Goal: Complete application form: Complete application form

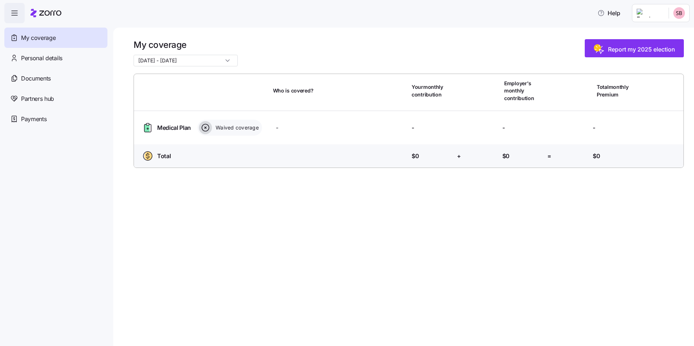
click at [282, 93] on span "Who is covered?" at bounding box center [293, 90] width 41 height 7
click at [168, 128] on span "Medical Plan" at bounding box center [174, 127] width 34 height 9
click at [147, 127] on icon at bounding box center [146, 128] width 5 height 8
click at [211, 128] on icon at bounding box center [205, 127] width 13 height 13
click at [683, 16] on html "Help My coverage Personal details Documents Partners hub Payments My coverage […" at bounding box center [347, 171] width 694 height 342
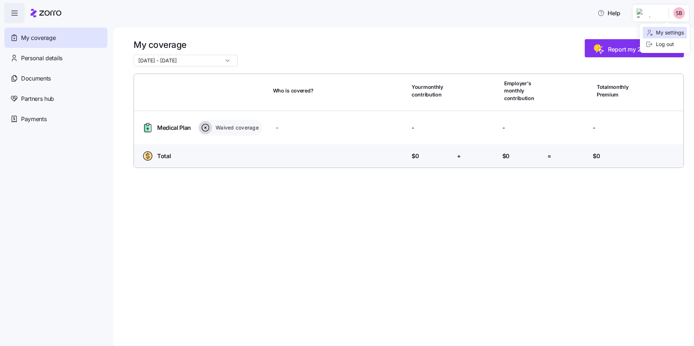
click at [682, 30] on div "My settings" at bounding box center [664, 33] width 38 height 8
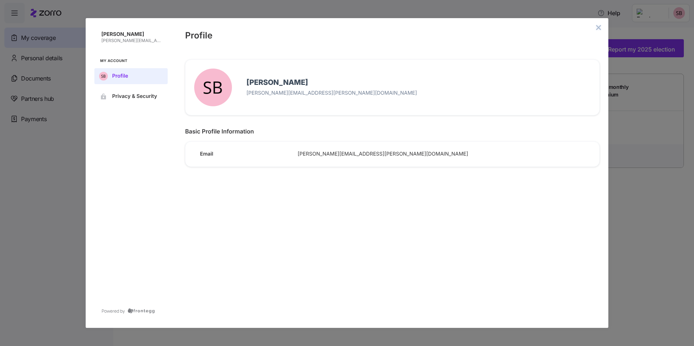
click at [597, 28] on icon "close admin-box" at bounding box center [598, 28] width 6 height 6
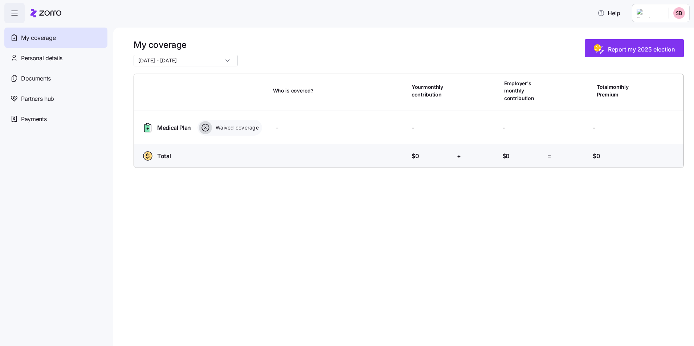
click at [19, 13] on icon "button" at bounding box center [14, 13] width 9 height 9
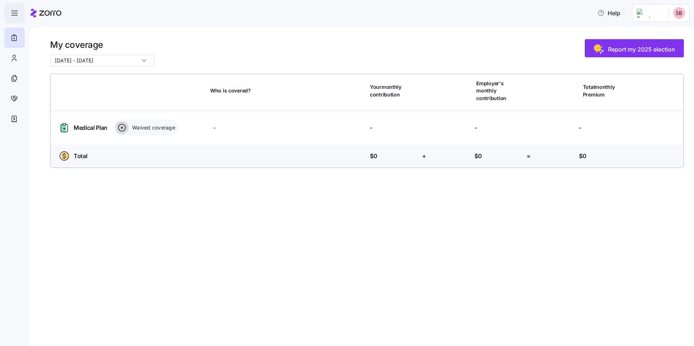
click at [21, 13] on span "button" at bounding box center [15, 13] width 20 height 20
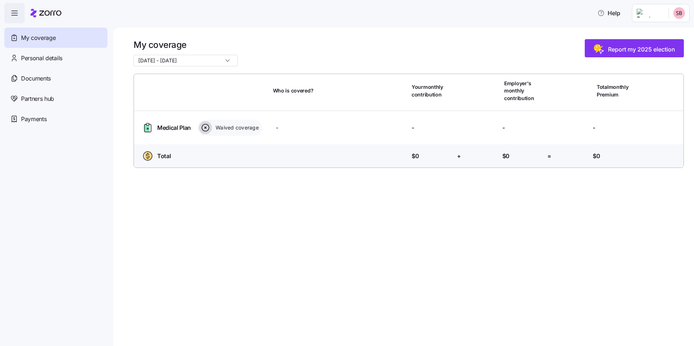
click at [17, 12] on icon "button" at bounding box center [14, 13] width 9 height 9
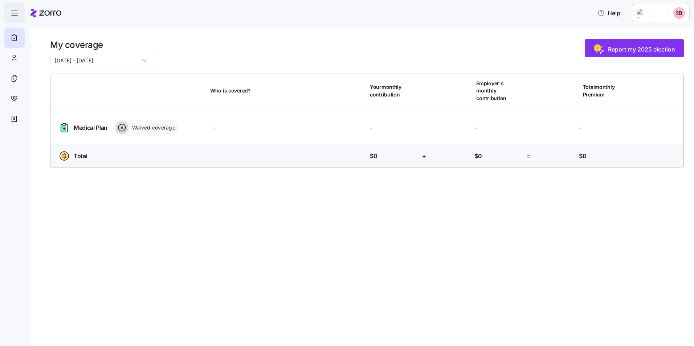
click at [17, 12] on icon "button" at bounding box center [14, 13] width 9 height 9
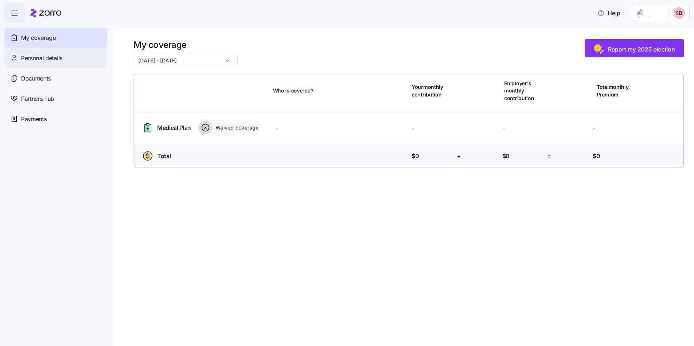
click at [33, 55] on span "Personal details" at bounding box center [41, 58] width 41 height 9
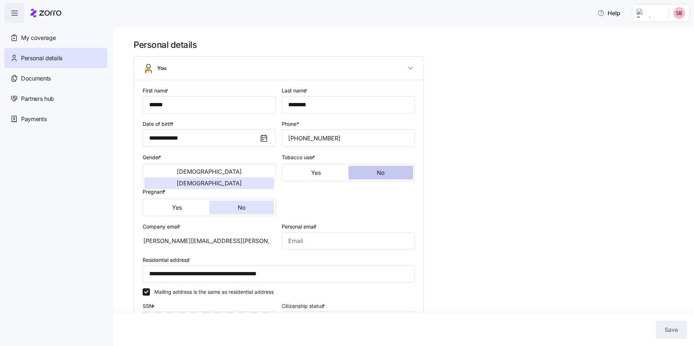
click at [381, 173] on span "No" at bounding box center [381, 173] width 8 height 6
click at [229, 177] on button "[DEMOGRAPHIC_DATA]" at bounding box center [209, 183] width 130 height 12
click at [232, 208] on button "No" at bounding box center [241, 208] width 65 height 14
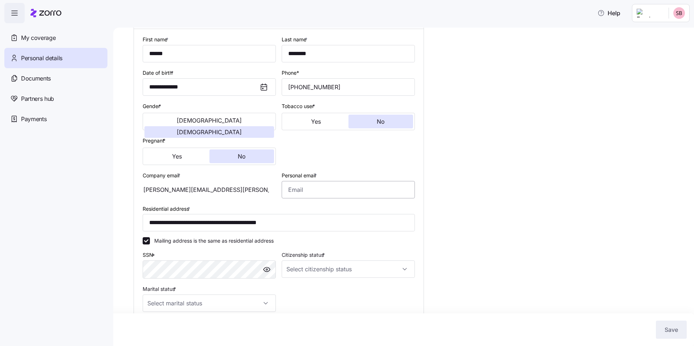
scroll to position [73, 0]
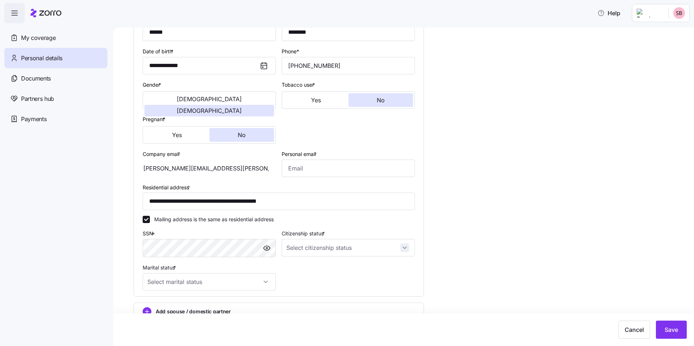
click at [405, 249] on input "Citizenship status *" at bounding box center [347, 247] width 133 height 17
click at [302, 270] on span "[DEMOGRAPHIC_DATA] citizen" at bounding box center [327, 270] width 74 height 8
type input "[DEMOGRAPHIC_DATA] citizen"
click at [210, 281] on input "Marital status *" at bounding box center [209, 281] width 133 height 17
click at [202, 320] on div "Married" at bounding box center [208, 318] width 127 height 15
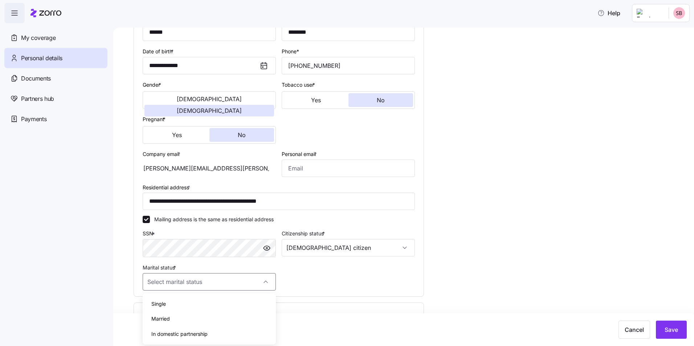
type input "Married"
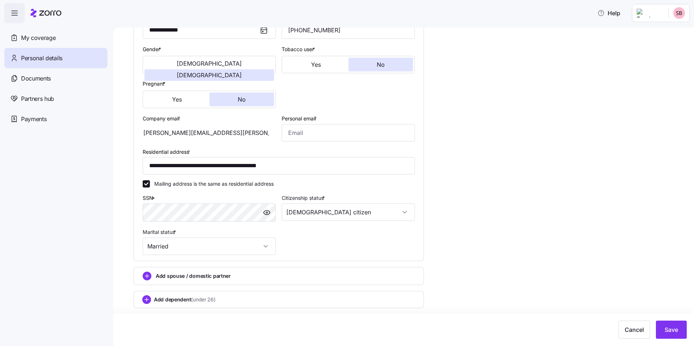
click at [214, 277] on span "Add spouse / domestic partner" at bounding box center [193, 275] width 75 height 7
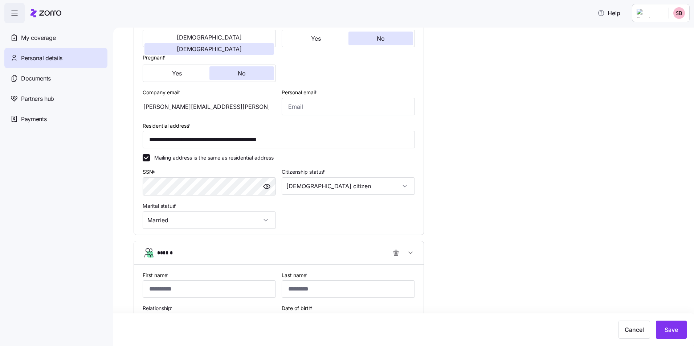
scroll to position [144, 0]
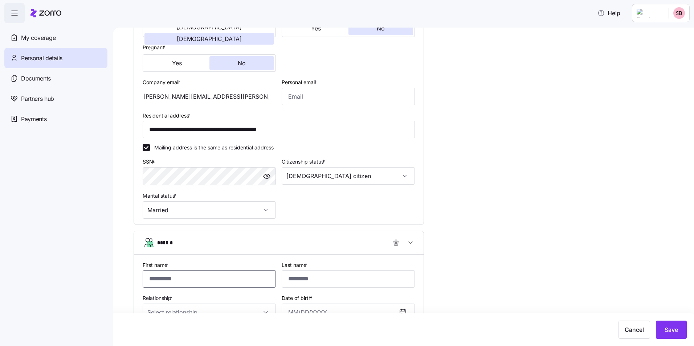
click at [198, 276] on input "First name *" at bounding box center [209, 278] width 133 height 17
type input "*******"
type input "********"
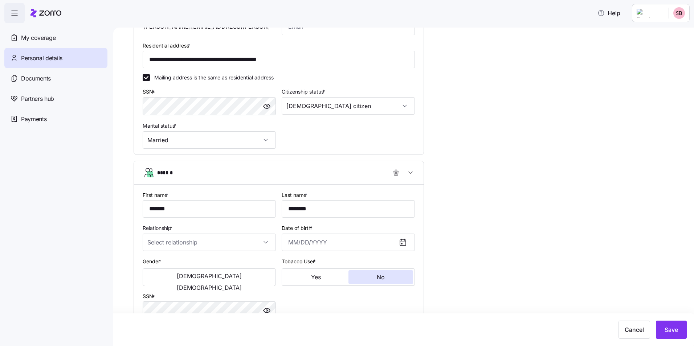
scroll to position [217, 0]
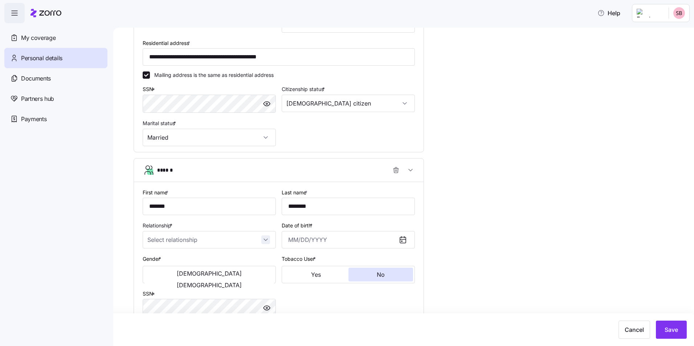
click at [267, 238] on input "Relationship *" at bounding box center [209, 239] width 133 height 17
click at [164, 262] on span "Spouse" at bounding box center [160, 262] width 18 height 8
type input "Spouse"
click at [295, 241] on input "Date of birth *" at bounding box center [347, 239] width 133 height 17
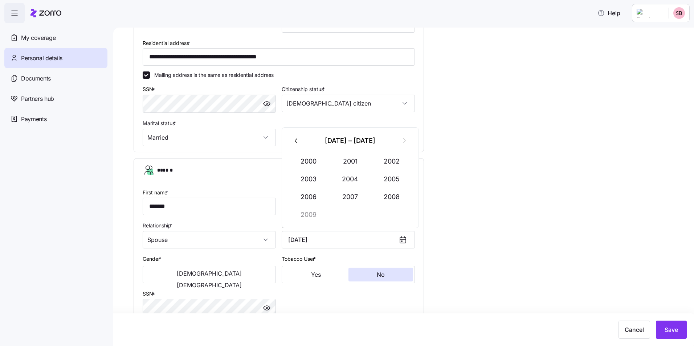
click at [407, 240] on div at bounding box center [405, 239] width 17 height 17
click at [302, 239] on input "[DATE]" at bounding box center [347, 239] width 133 height 17
click at [298, 137] on icon "button" at bounding box center [296, 141] width 8 height 8
click at [336, 240] on input "[DATE]" at bounding box center [347, 239] width 133 height 17
click at [316, 237] on input "[DATE]" at bounding box center [347, 239] width 133 height 17
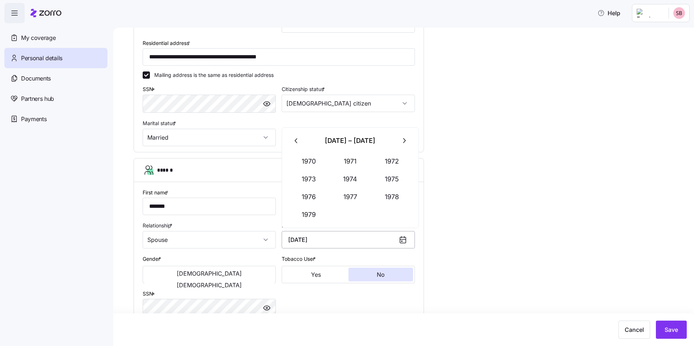
click at [313, 239] on input "[DATE]" at bounding box center [347, 239] width 133 height 17
click at [300, 241] on input "[DATE]" at bounding box center [347, 239] width 133 height 17
click at [403, 238] on icon at bounding box center [402, 239] width 9 height 9
click at [294, 243] on input "[DATE]" at bounding box center [347, 239] width 133 height 17
drag, startPoint x: 310, startPoint y: 240, endPoint x: 311, endPoint y: 236, distance: 4.1
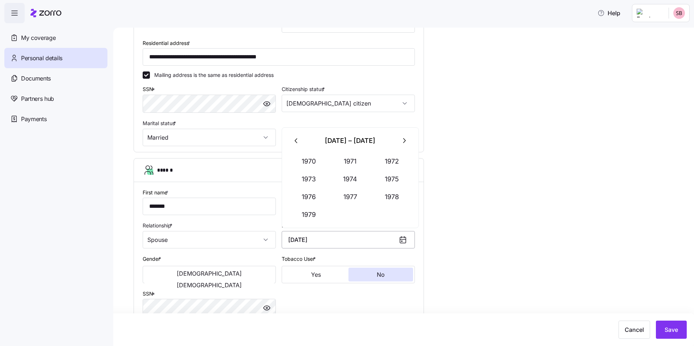
click at [310, 240] on input "[DATE]" at bounding box center [347, 239] width 133 height 17
type input "[DATE]"
click at [287, 277] on button "Yes" at bounding box center [315, 275] width 65 height 14
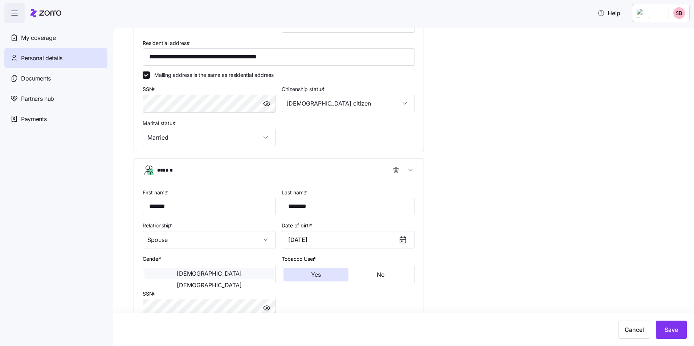
click at [177, 274] on span "[DEMOGRAPHIC_DATA]" at bounding box center [209, 274] width 65 height 6
click at [374, 275] on button "No" at bounding box center [380, 275] width 65 height 14
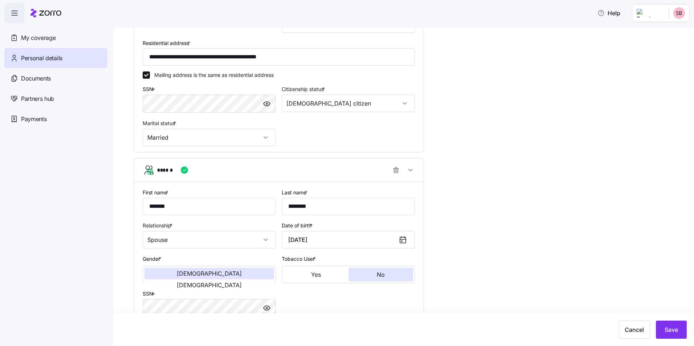
drag, startPoint x: 305, startPoint y: 311, endPoint x: 314, endPoint y: 295, distance: 18.4
click at [305, 310] on div "**********" at bounding box center [279, 269] width 278 height 168
click at [319, 313] on div "**********" at bounding box center [279, 269] width 278 height 168
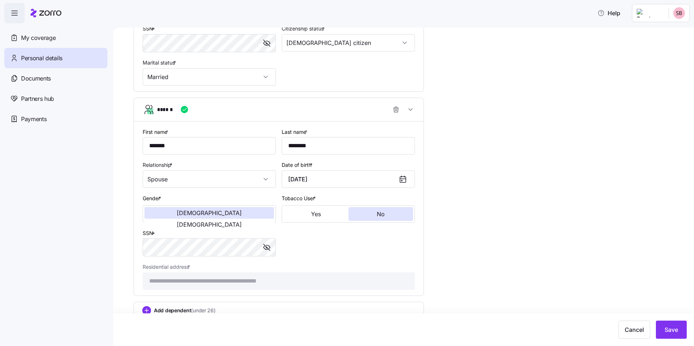
scroll to position [288, 0]
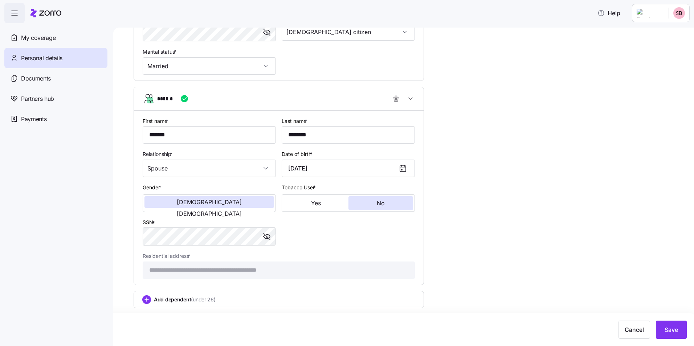
click at [368, 292] on div "Add dependent (under 26)" at bounding box center [278, 299] width 290 height 17
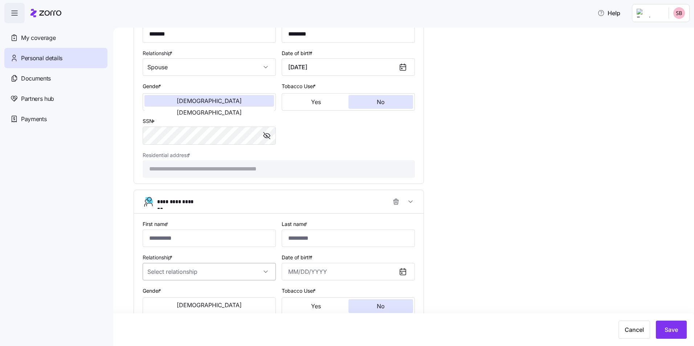
scroll to position [412, 0]
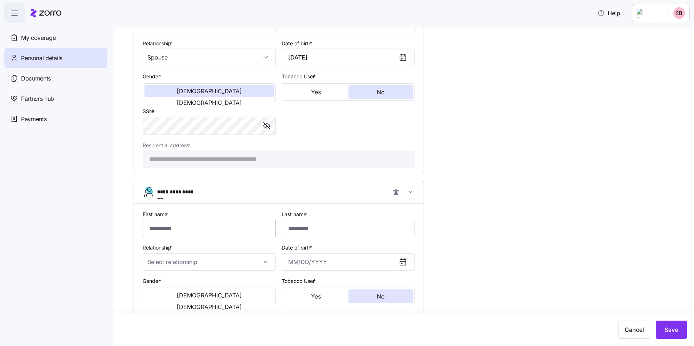
click at [170, 228] on input "First name *" at bounding box center [209, 228] width 133 height 17
type input "******"
click at [322, 227] on input "********" at bounding box center [347, 228] width 133 height 17
type input "********"
click at [268, 262] on input "Relationship *" at bounding box center [209, 261] width 133 height 17
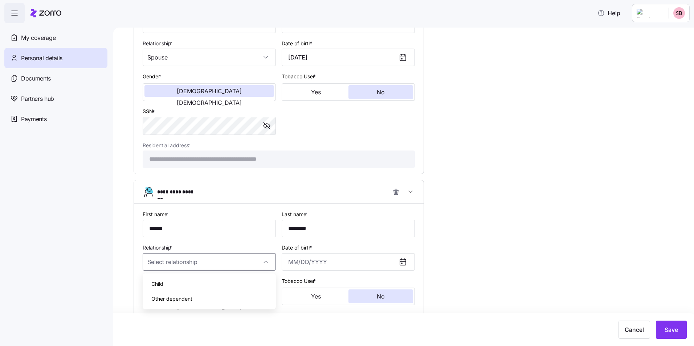
click at [153, 284] on span "Child" at bounding box center [157, 284] width 12 height 8
type input "Child"
click at [322, 260] on input "Date of birth *" at bounding box center [347, 261] width 133 height 17
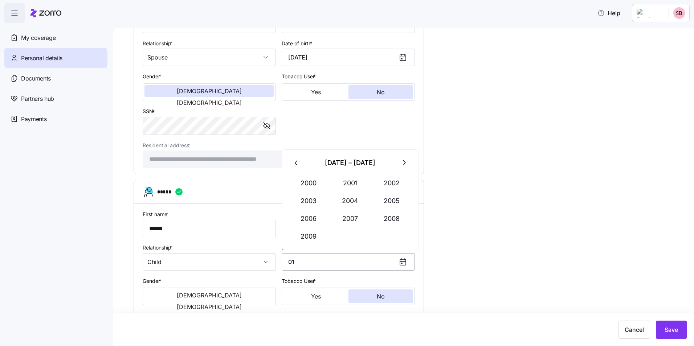
type input "0"
type input "[DATE]"
click at [242, 304] on span "[DEMOGRAPHIC_DATA]" at bounding box center [209, 307] width 65 height 6
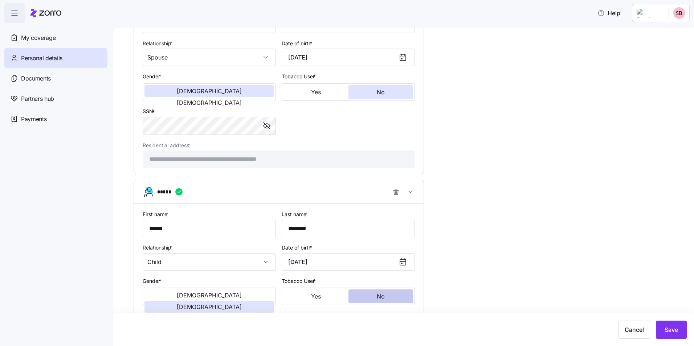
click at [370, 300] on button "No" at bounding box center [380, 296] width 65 height 14
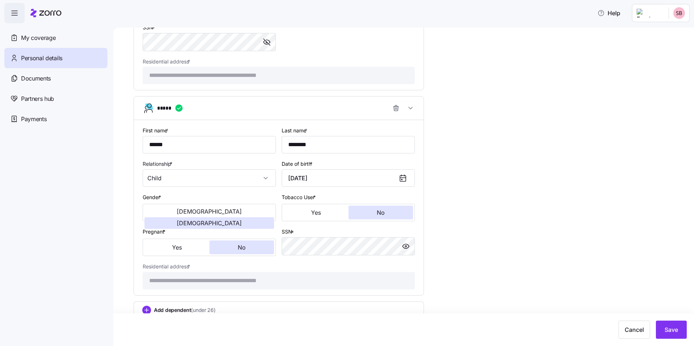
scroll to position [507, 0]
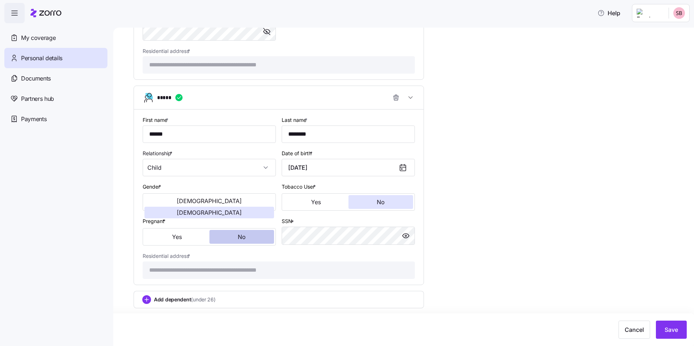
click at [231, 238] on button "No" at bounding box center [241, 237] width 65 height 14
click at [229, 237] on button "No" at bounding box center [241, 237] width 65 height 14
click at [195, 297] on span "(under 26)" at bounding box center [203, 299] width 24 height 7
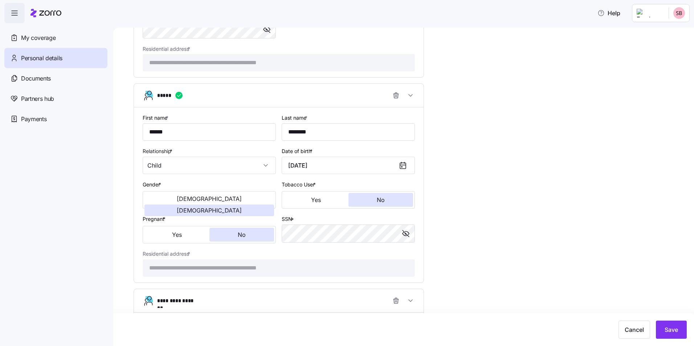
scroll to position [581, 0]
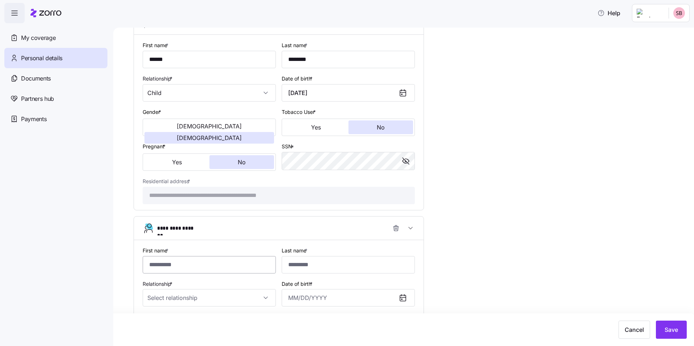
click at [172, 267] on input "First name *" at bounding box center [209, 264] width 133 height 17
type input "******"
type input "********"
click at [200, 293] on input "Relationship *" at bounding box center [209, 297] width 133 height 17
click at [162, 319] on span "Child" at bounding box center [157, 320] width 12 height 8
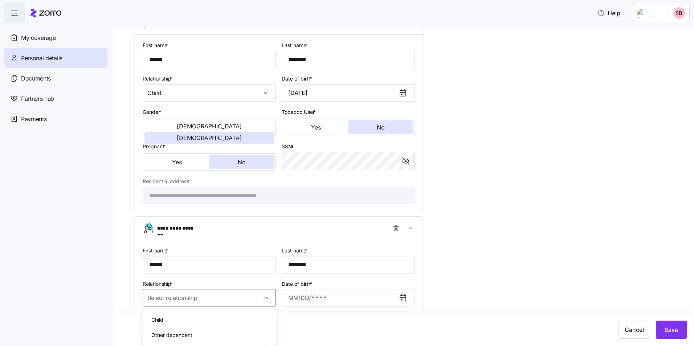
type input "Child"
click at [298, 295] on input "Date of birth *" at bounding box center [347, 297] width 133 height 17
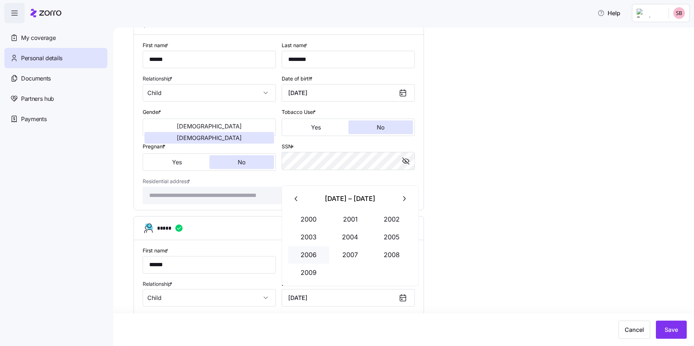
click at [306, 255] on button "2006" at bounding box center [308, 254] width 41 height 17
type input "[DATE]"
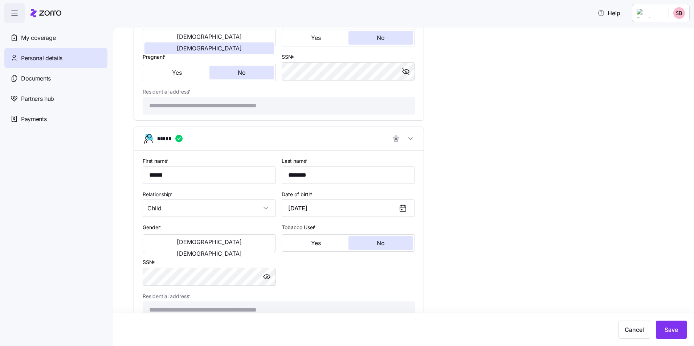
scroll to position [690, 0]
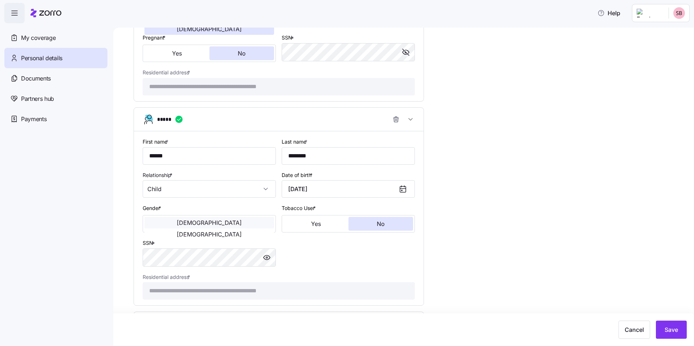
click at [183, 224] on span "[DEMOGRAPHIC_DATA]" at bounding box center [209, 223] width 65 height 6
click at [371, 223] on button "No" at bounding box center [380, 224] width 65 height 14
click at [332, 263] on div "**********" at bounding box center [279, 218] width 278 height 168
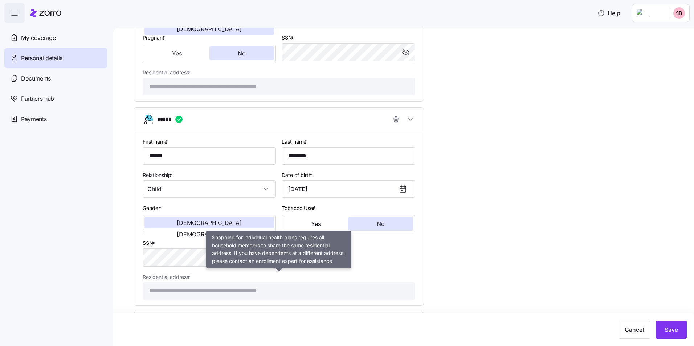
scroll to position [711, 0]
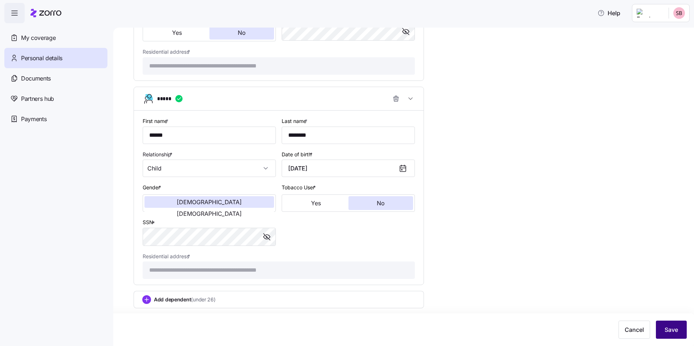
click at [667, 325] on button "Save" at bounding box center [670, 330] width 31 height 18
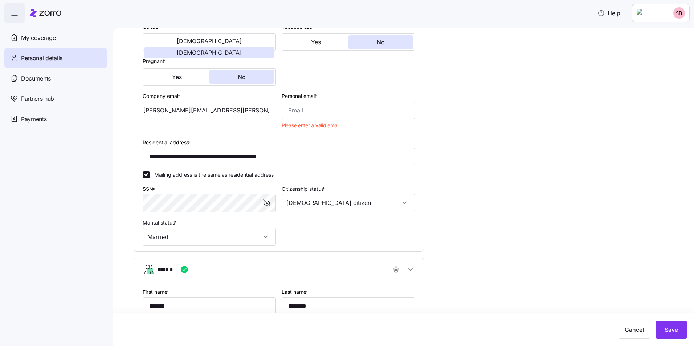
scroll to position [58, 0]
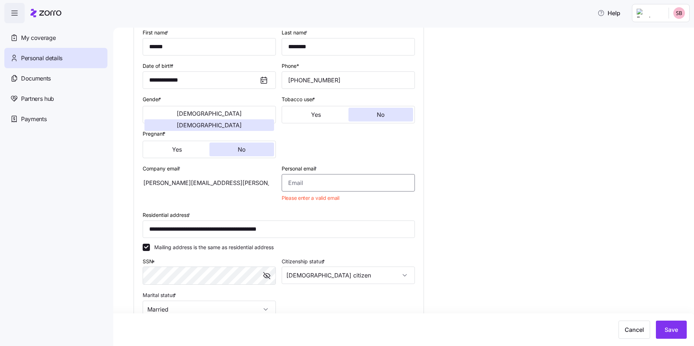
click at [314, 182] on input "Personal email *" at bounding box center [347, 182] width 133 height 17
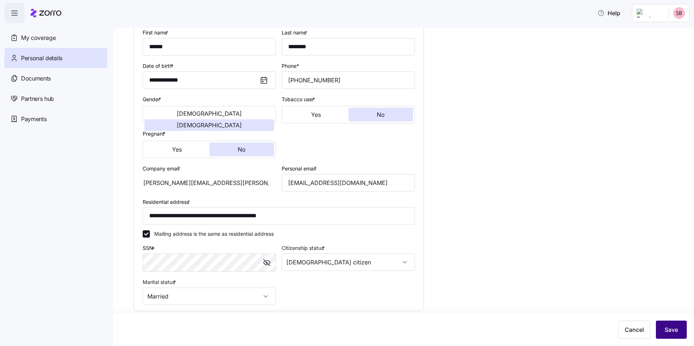
click at [667, 334] on button "Save" at bounding box center [670, 330] width 31 height 18
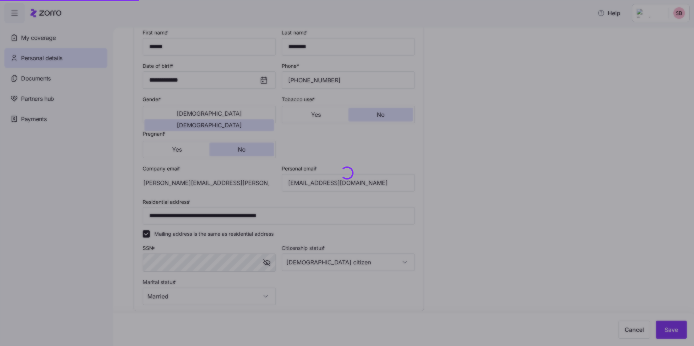
type input "[EMAIL_ADDRESS][DOMAIN_NAME]"
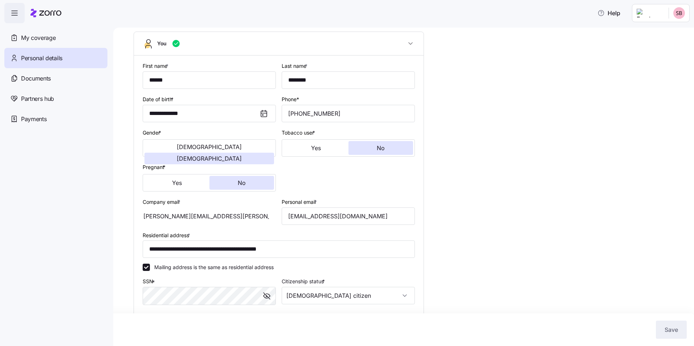
scroll to position [0, 0]
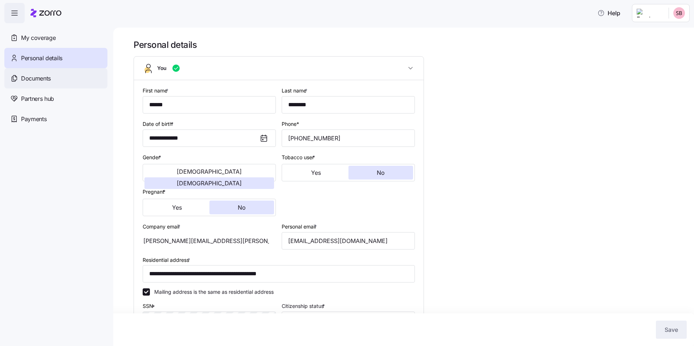
click at [42, 72] on div "Documents" at bounding box center [55, 78] width 103 height 20
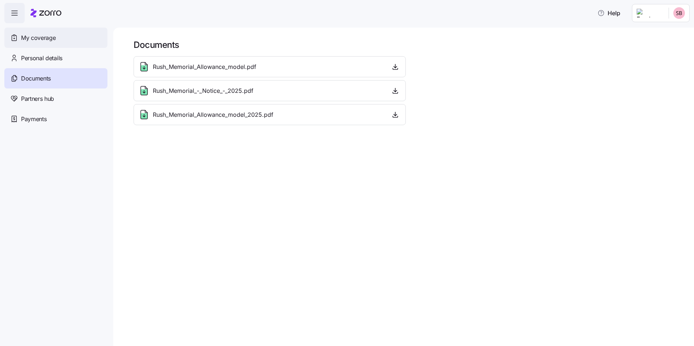
click at [48, 36] on span "My coverage" at bounding box center [38, 37] width 34 height 9
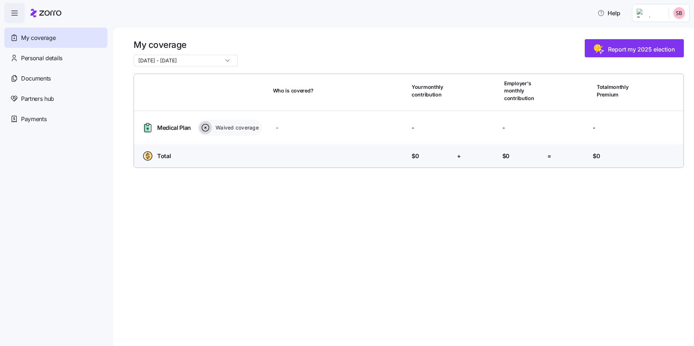
click at [205, 127] on icon at bounding box center [205, 127] width 13 height 13
click at [152, 128] on icon at bounding box center [148, 128] width 12 height 12
drag, startPoint x: 149, startPoint y: 127, endPoint x: 164, endPoint y: 127, distance: 15.6
click at [148, 127] on icon at bounding box center [146, 128] width 5 height 8
click at [171, 127] on span "Medical Plan" at bounding box center [174, 127] width 34 height 9
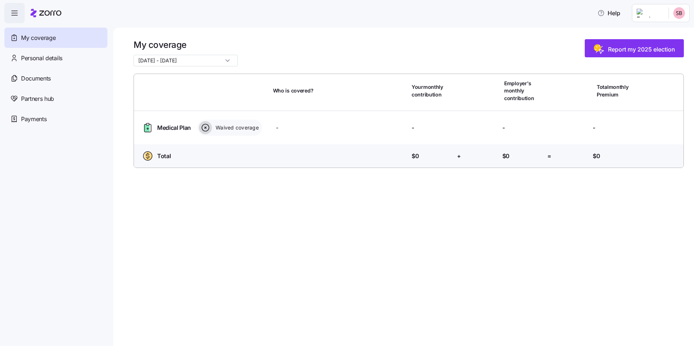
click at [223, 61] on input "[DATE] - [DATE]" at bounding box center [185, 61] width 104 height 12
click at [633, 53] on span "Report my 2025 election" at bounding box center [641, 49] width 67 height 9
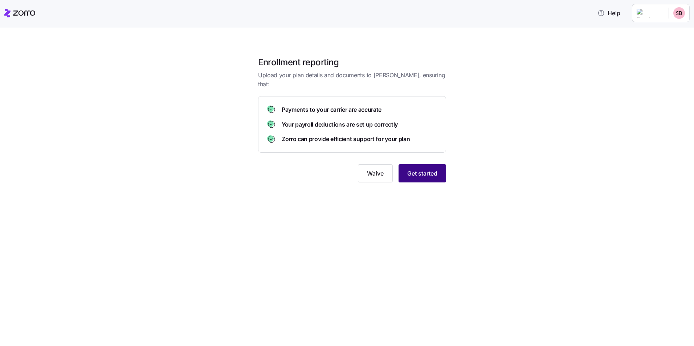
click at [427, 169] on span "Get started" at bounding box center [422, 173] width 30 height 9
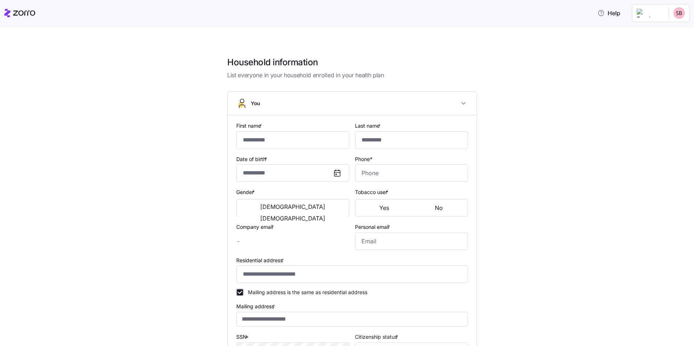
type input "******"
type input "********"
type input "[PERSON_NAME][EMAIL_ADDRESS][PERSON_NAME][DOMAIN_NAME]"
type input "[EMAIL_ADDRESS][DOMAIN_NAME]"
type input "**********"
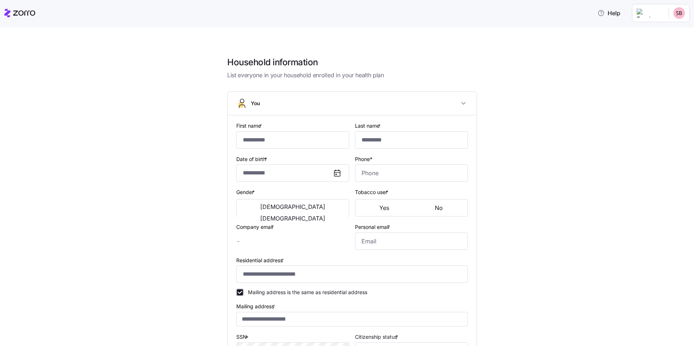
checkbox input "true"
type input "**********"
type input "[PHONE_NUMBER]"
type input "[DEMOGRAPHIC_DATA] citizen"
type input "Married"
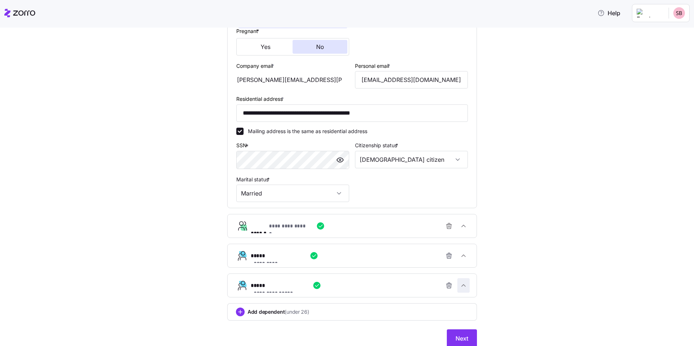
scroll to position [206, 0]
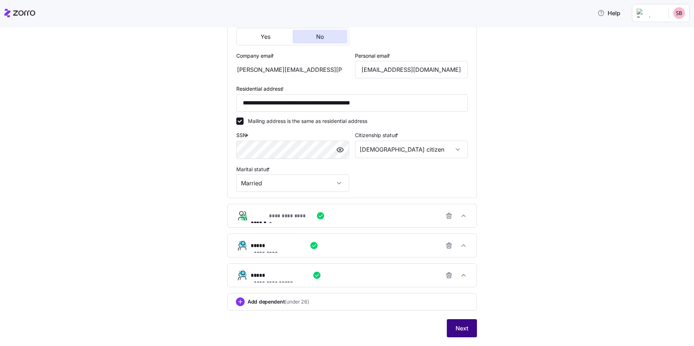
click at [460, 326] on span "Next" at bounding box center [461, 328] width 13 height 9
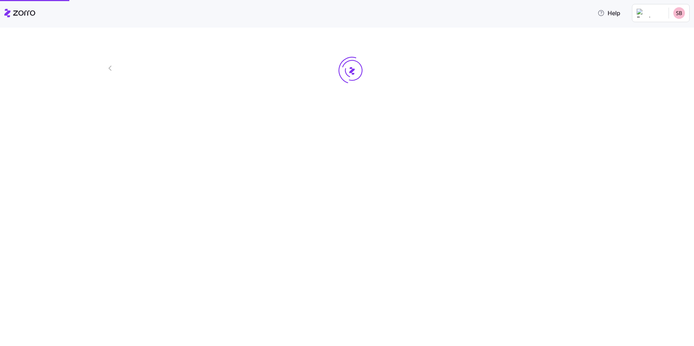
scroll to position [0, 0]
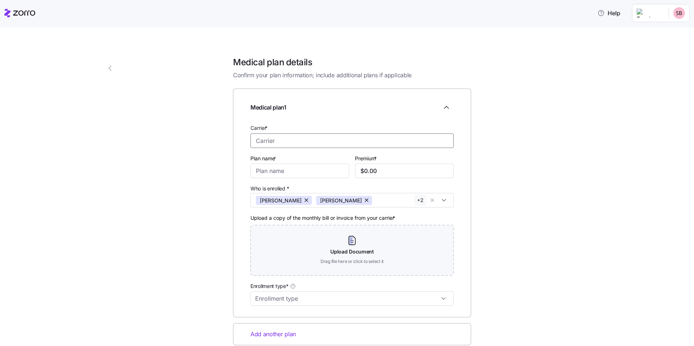
click at [279, 141] on input "Carrier *" at bounding box center [351, 140] width 203 height 15
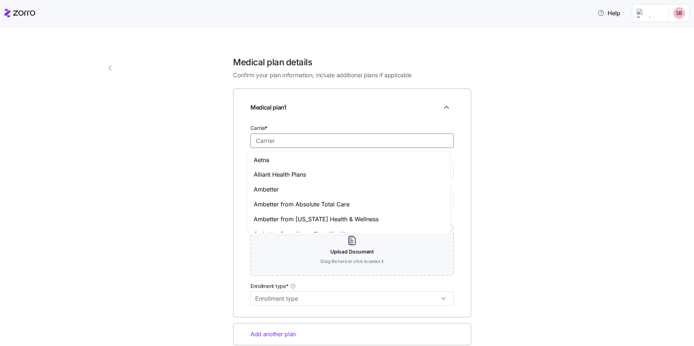
click at [276, 187] on span "Ambetter" at bounding box center [266, 189] width 25 height 9
type input "Ambetter"
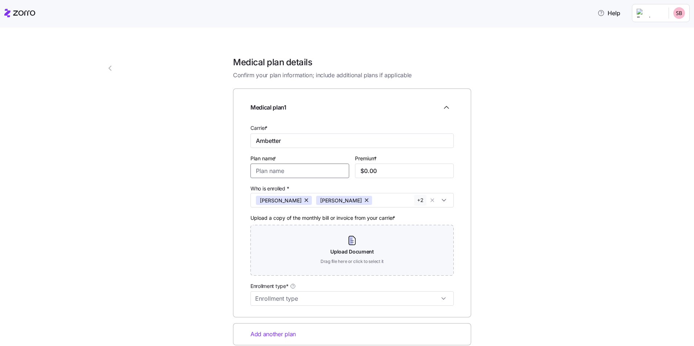
click at [275, 170] on input "Plan name *" at bounding box center [299, 171] width 99 height 15
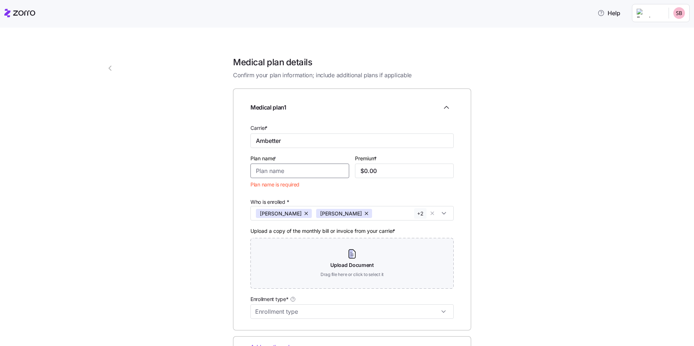
click at [281, 169] on input "Plan name *" at bounding box center [299, 171] width 99 height 15
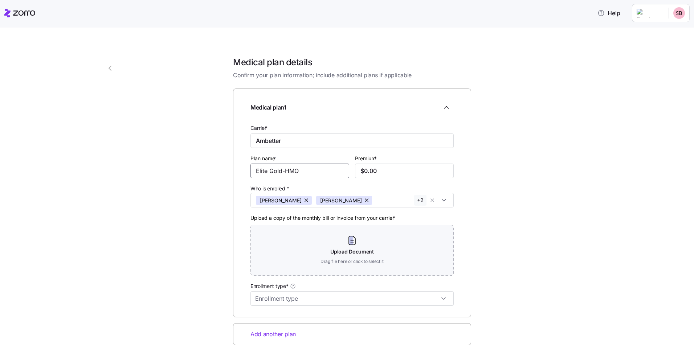
type input "Elite Gold-HMO"
type input "$223.07"
click at [442, 200] on div "[PERSON_NAME] [PERSON_NAME] [PERSON_NAME] [PERSON_NAME] + 2" at bounding box center [351, 200] width 203 height 15
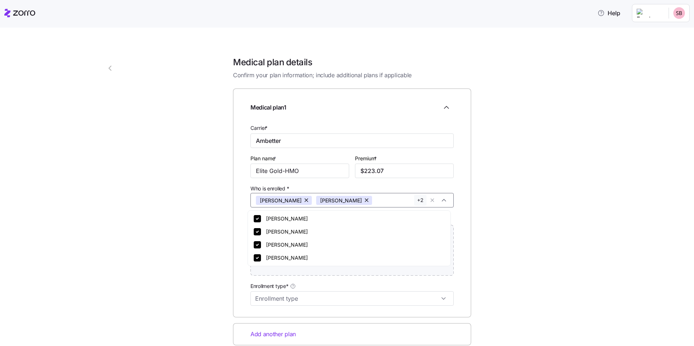
click at [442, 200] on div "[PERSON_NAME] [PERSON_NAME] [PERSON_NAME] [PERSON_NAME] + 2" at bounding box center [351, 200] width 203 height 15
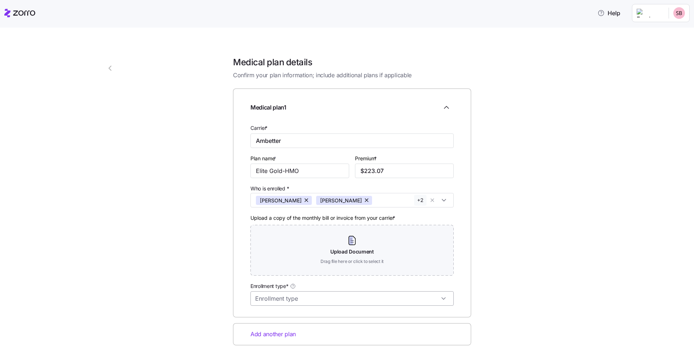
click at [297, 299] on input "Enrollment type*" at bounding box center [351, 298] width 203 height 15
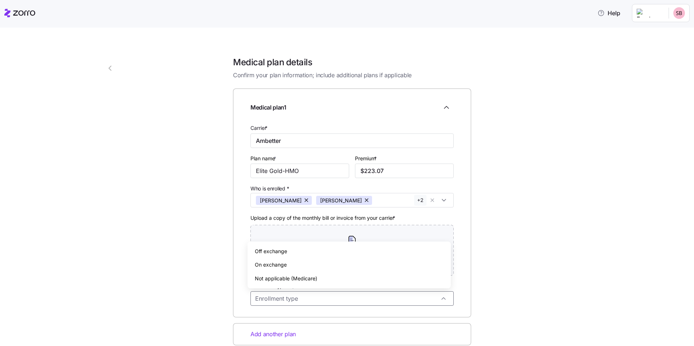
click at [284, 264] on span "On exchange" at bounding box center [271, 265] width 32 height 8
type input "On exchange"
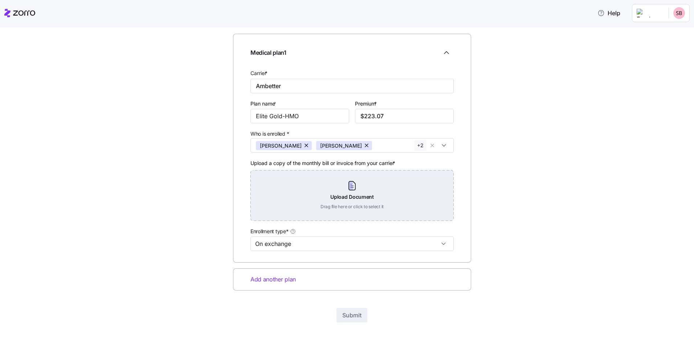
scroll to position [63, 0]
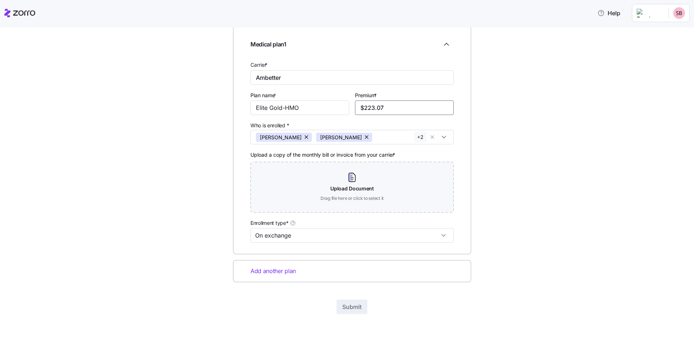
click at [366, 107] on input "$223.07" at bounding box center [404, 107] width 99 height 15
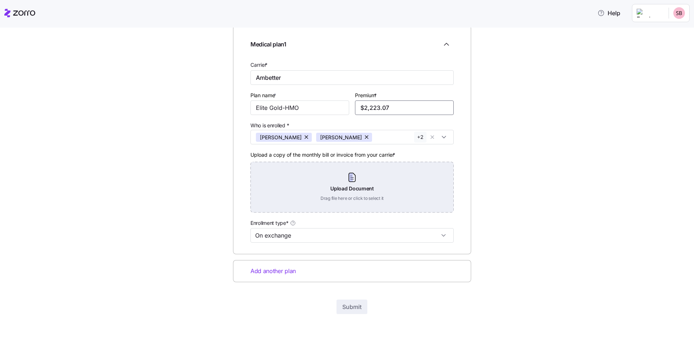
type input "$2,223.07"
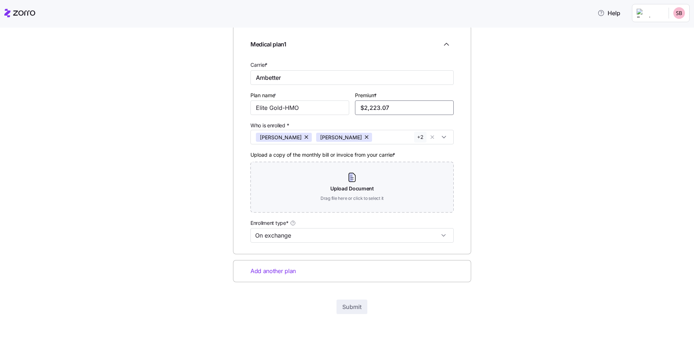
click at [426, 107] on input "$2,223.07" at bounding box center [404, 107] width 99 height 15
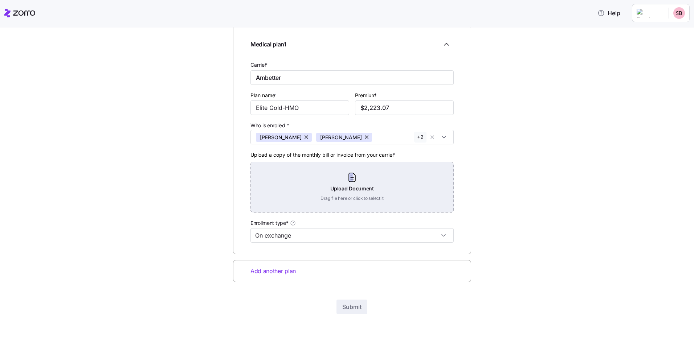
click at [381, 184] on div "Upload Document Drag file here or click to select it" at bounding box center [351, 187] width 203 height 51
drag, startPoint x: 290, startPoint y: 189, endPoint x: 254, endPoint y: 172, distance: 40.3
drag, startPoint x: 254, startPoint y: 172, endPoint x: 249, endPoint y: 168, distance: 5.9
drag, startPoint x: 249, startPoint y: 168, endPoint x: 256, endPoint y: 165, distance: 7.5
click at [256, 165] on div "Upload Document Drag file here or click to select it" at bounding box center [351, 187] width 203 height 51
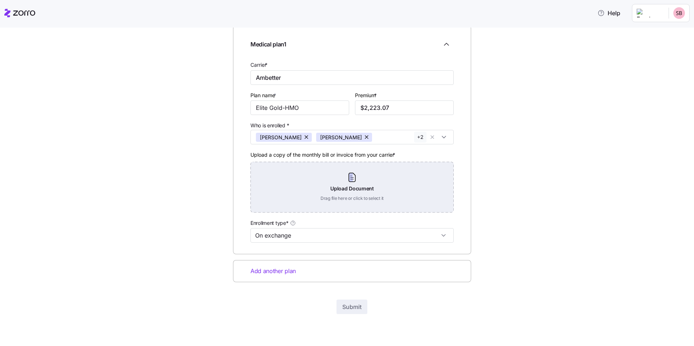
click at [316, 189] on div "Upload Document Drag file here or click to select it" at bounding box center [351, 187] width 203 height 51
click at [356, 185] on div "Upload Document Drag file here or click to select it" at bounding box center [351, 187] width 203 height 51
drag, startPoint x: 328, startPoint y: 181, endPoint x: 293, endPoint y: 180, distance: 34.8
drag, startPoint x: 293, startPoint y: 180, endPoint x: 280, endPoint y: 187, distance: 15.1
click at [280, 187] on div "Upload Document Drag file here or click to select it" at bounding box center [351, 187] width 203 height 51
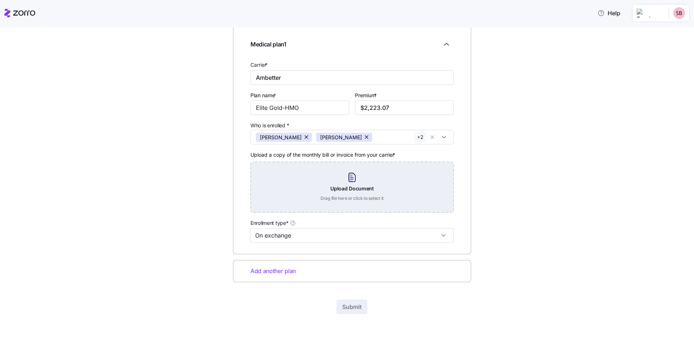
click at [346, 183] on div "Upload Document Drag file here or click to select it" at bounding box center [351, 187] width 203 height 51
click at [317, 182] on div "Upload Document Drag file here or click to select it" at bounding box center [351, 187] width 203 height 51
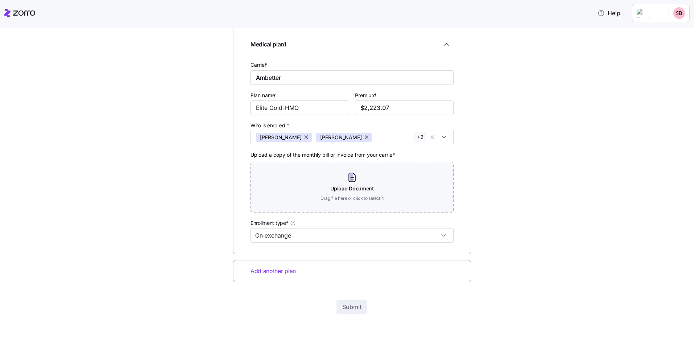
scroll to position [30, 0]
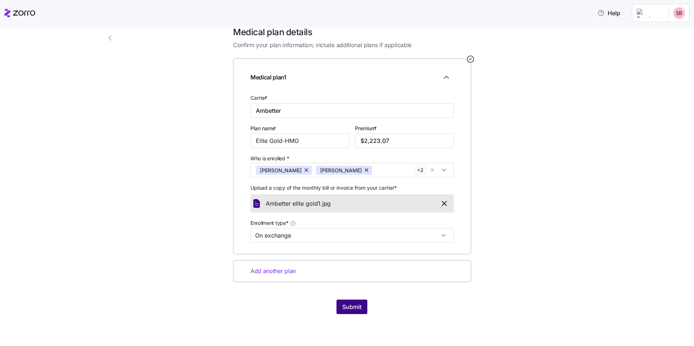
click at [342, 308] on span "Submit" at bounding box center [351, 307] width 19 height 9
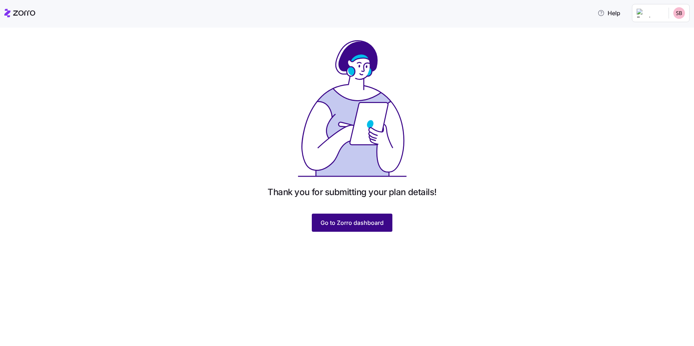
click at [346, 223] on span "Go to Zorro dashboard" at bounding box center [351, 222] width 63 height 9
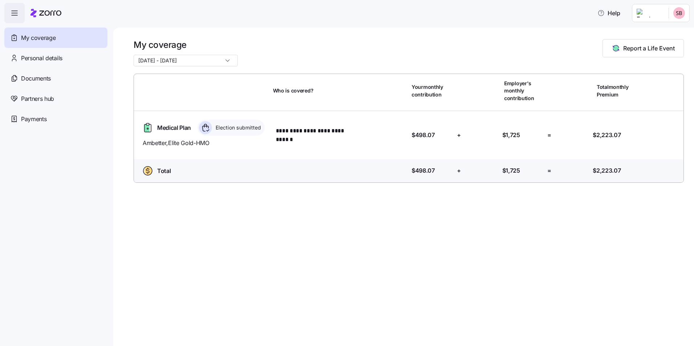
click at [19, 16] on span "button" at bounding box center [15, 13] width 20 height 20
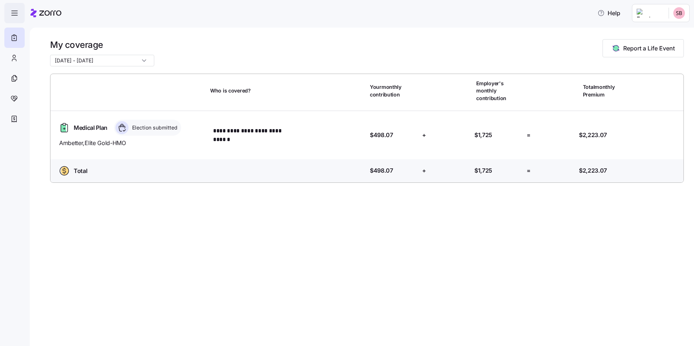
click at [19, 16] on span "button" at bounding box center [15, 13] width 20 height 20
